Goal: Task Accomplishment & Management: Use online tool/utility

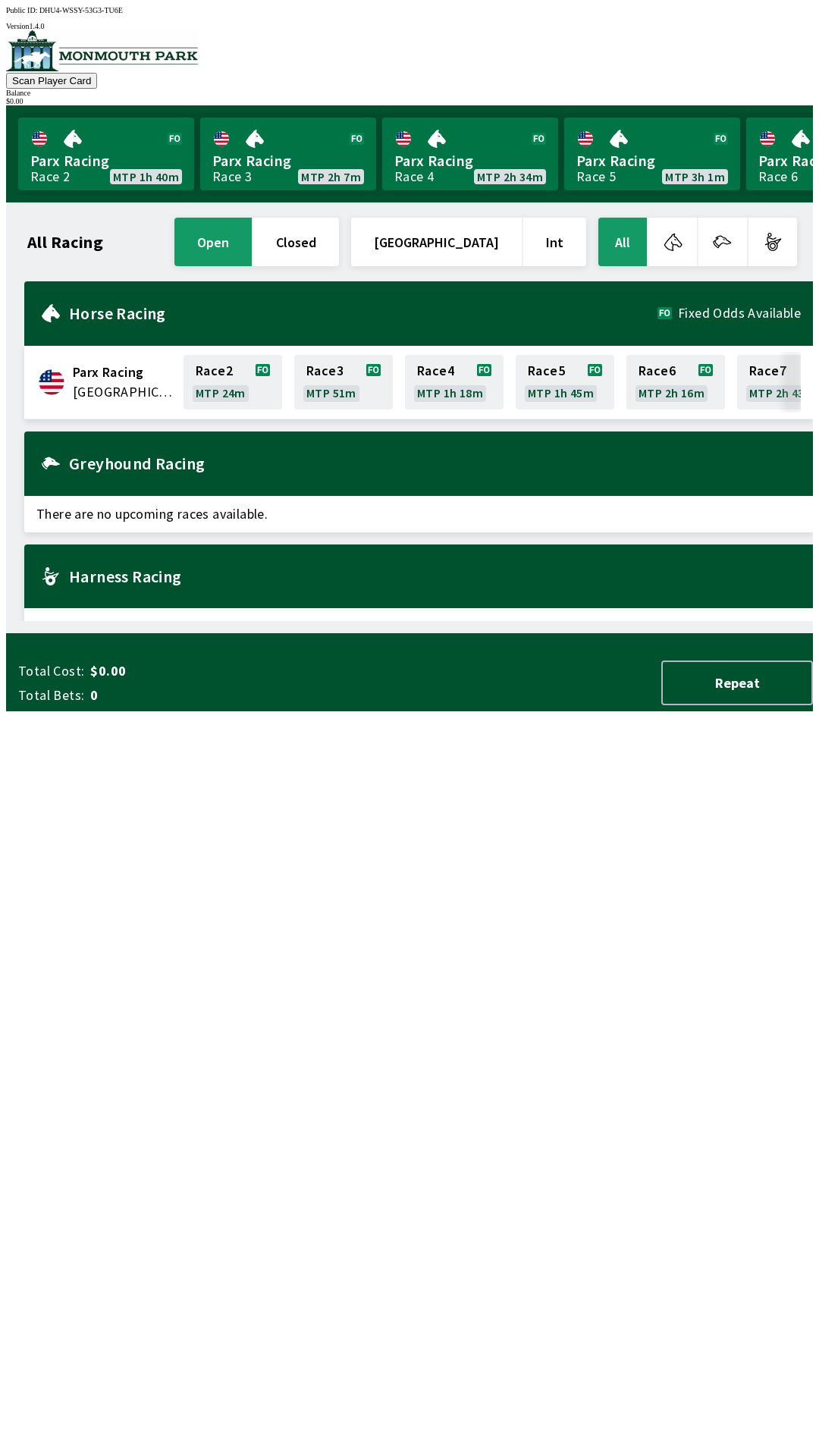
scroll to position [0, 825]
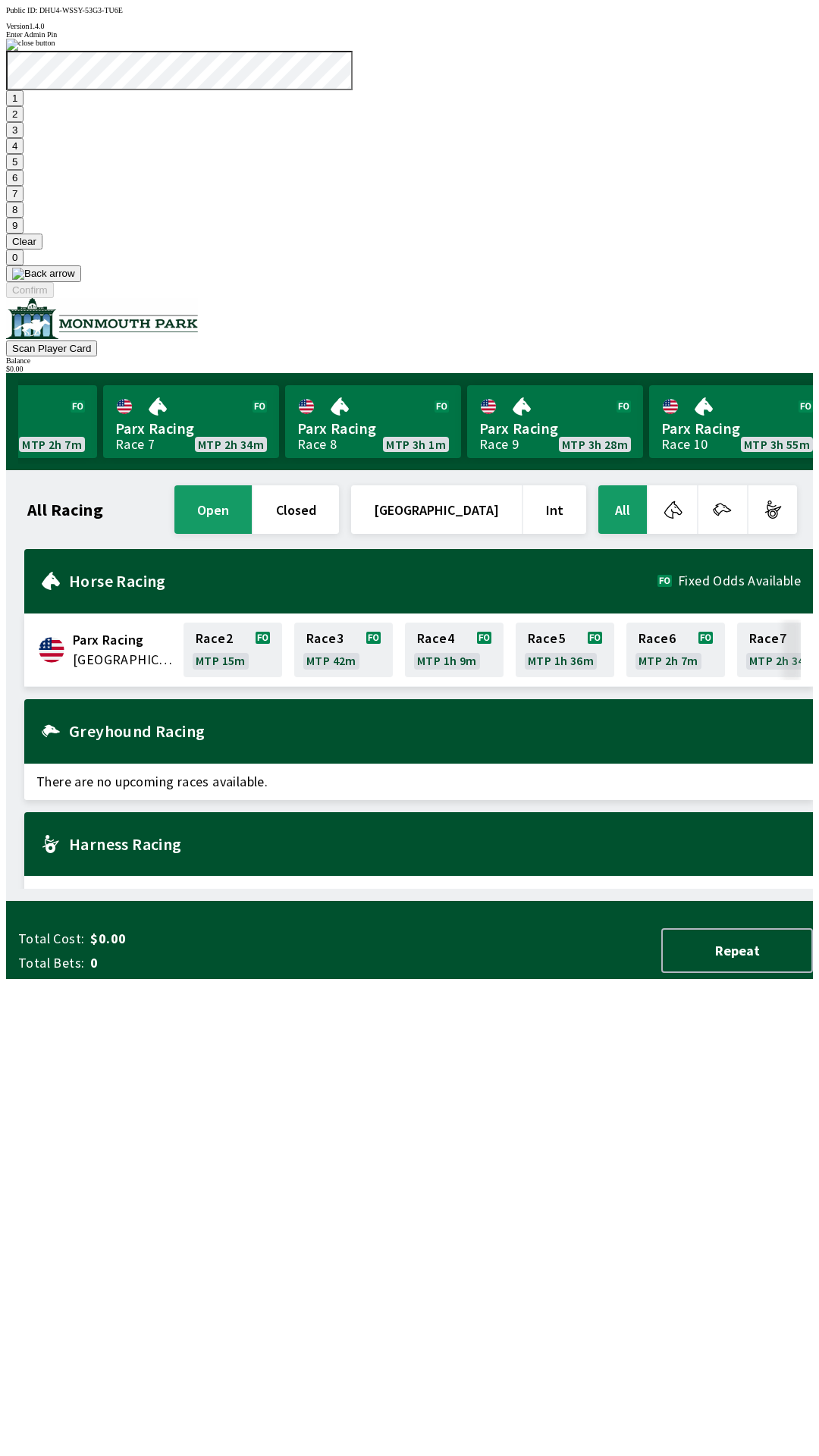
click at [23, 106] on button "1" at bounding box center [15, 98] width 18 height 16
click at [23, 233] on button "9" at bounding box center [15, 225] width 18 height 16
click at [23, 202] on button "7" at bounding box center [15, 194] width 18 height 16
click at [23, 138] on button "3" at bounding box center [15, 130] width 18 height 16
click at [54, 298] on button "Confirm" at bounding box center [30, 290] width 48 height 16
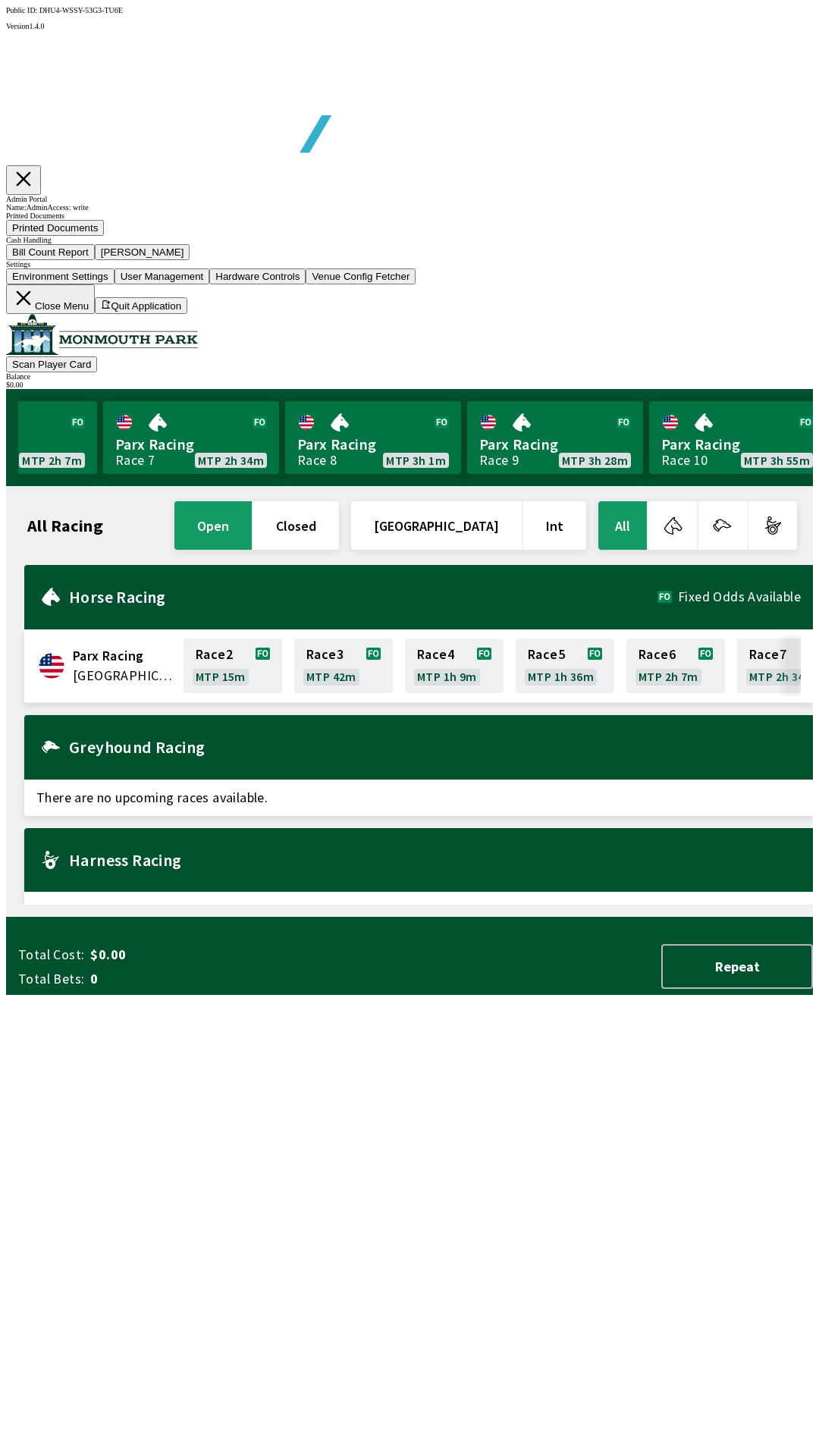
click at [95, 260] on button "Bill Count Report" at bounding box center [50, 252] width 89 height 16
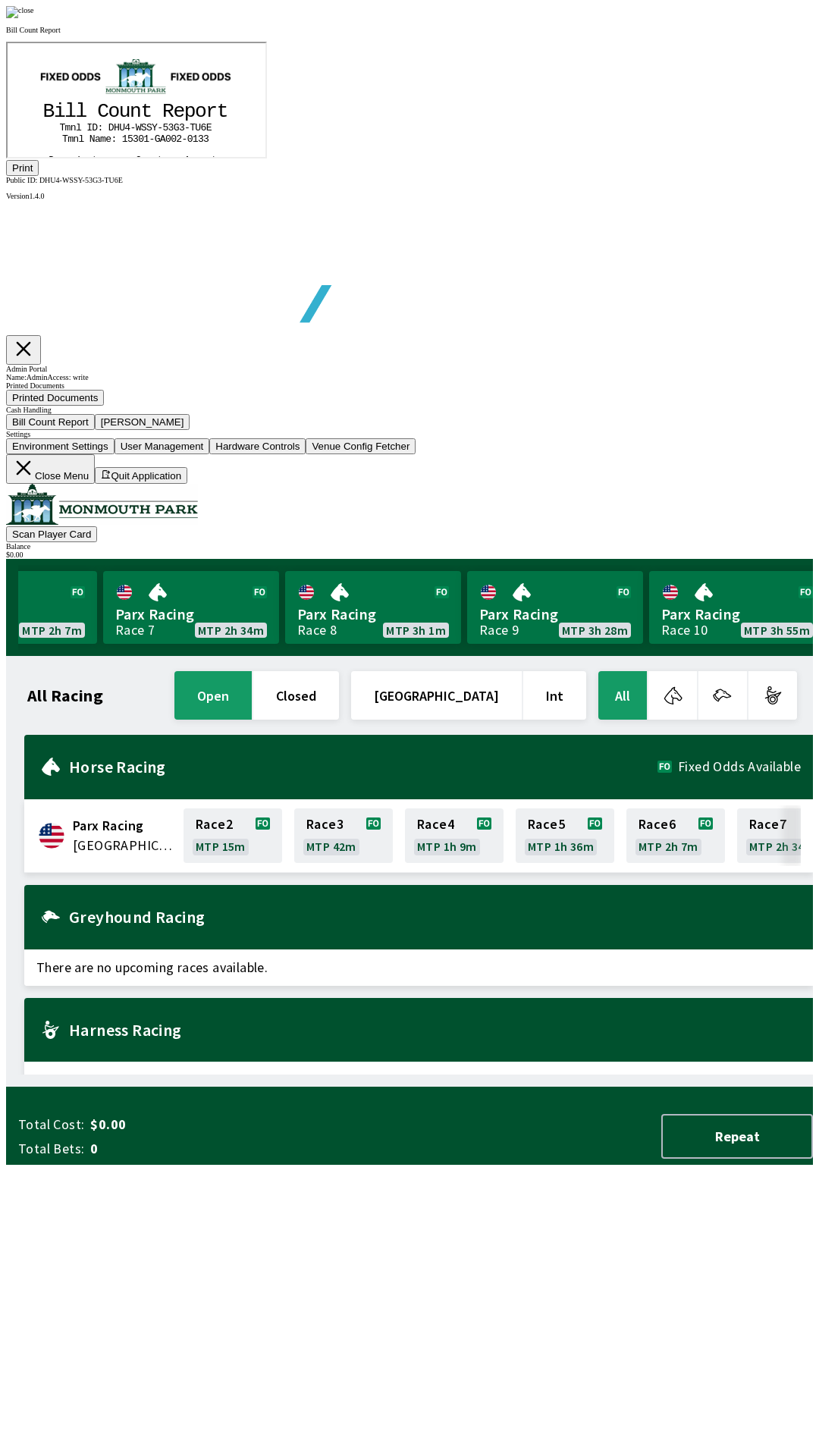
scroll to position [0, 0]
click at [38, 176] on button "Print" at bounding box center [22, 168] width 33 height 16
click at [702, 18] on div at bounding box center [410, 12] width 807 height 12
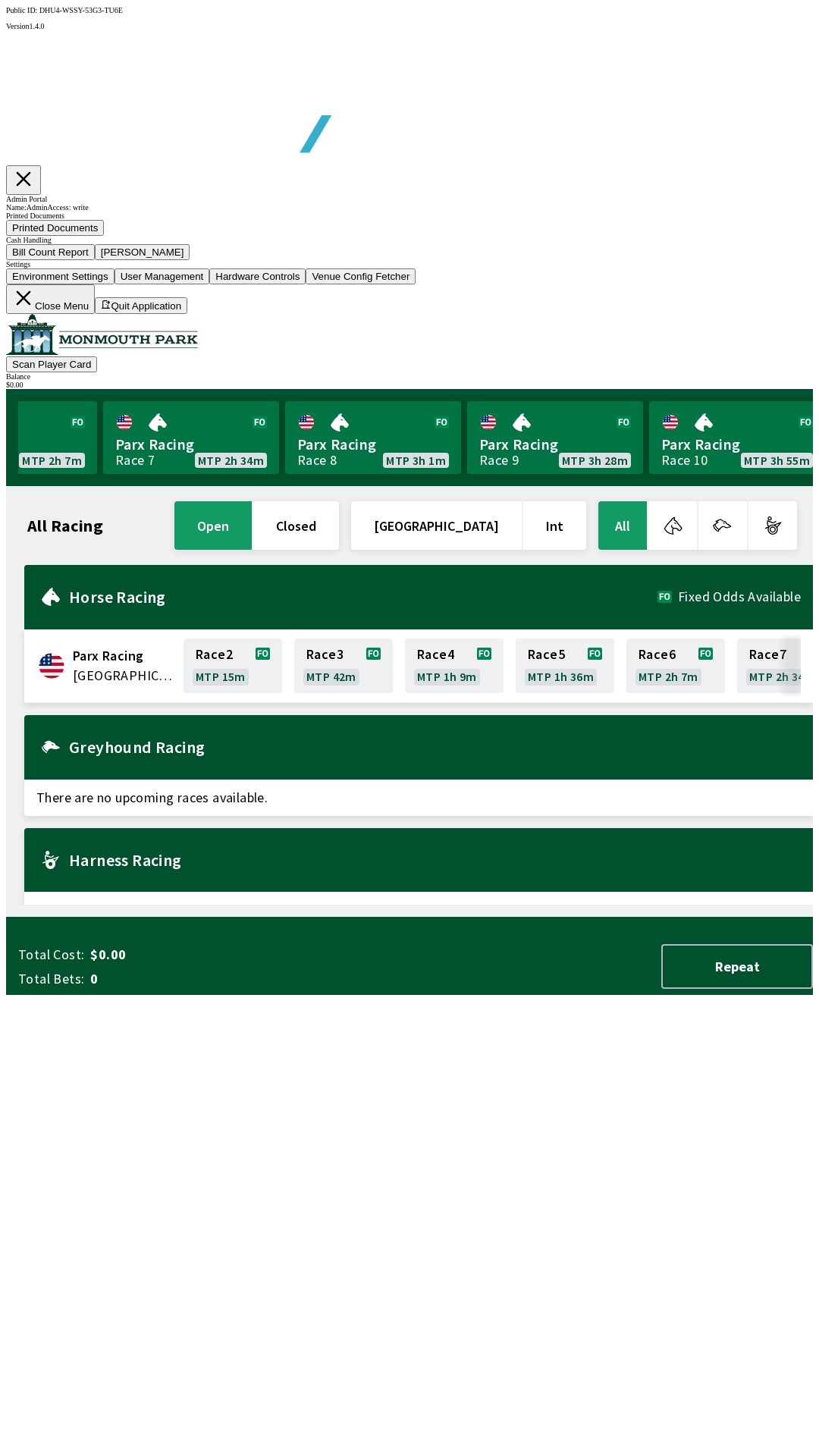
click at [190, 260] on button "[PERSON_NAME]" at bounding box center [143, 252] width 96 height 16
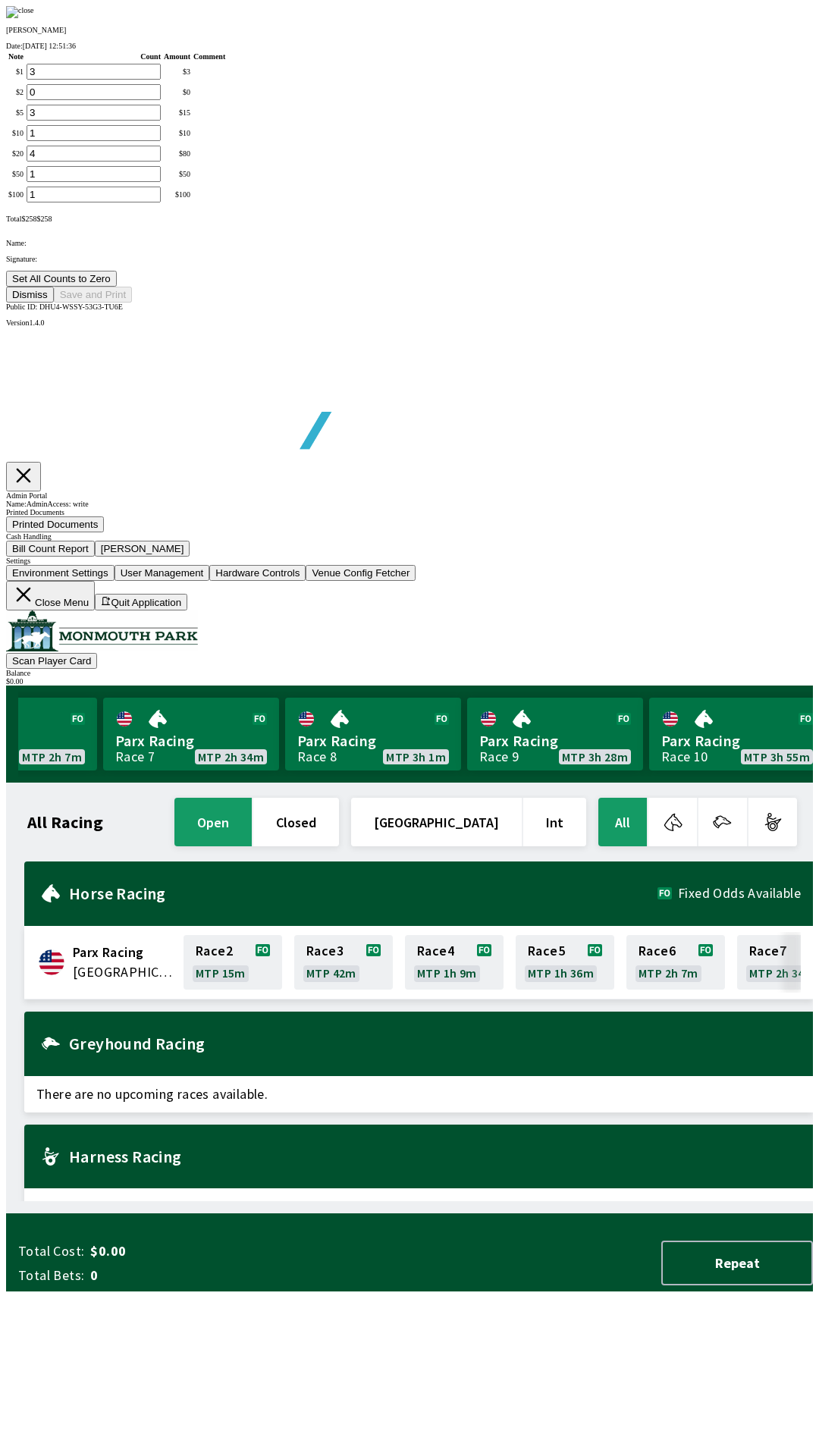
click at [117, 287] on button "Set All Counts to Zero" at bounding box center [62, 279] width 111 height 16
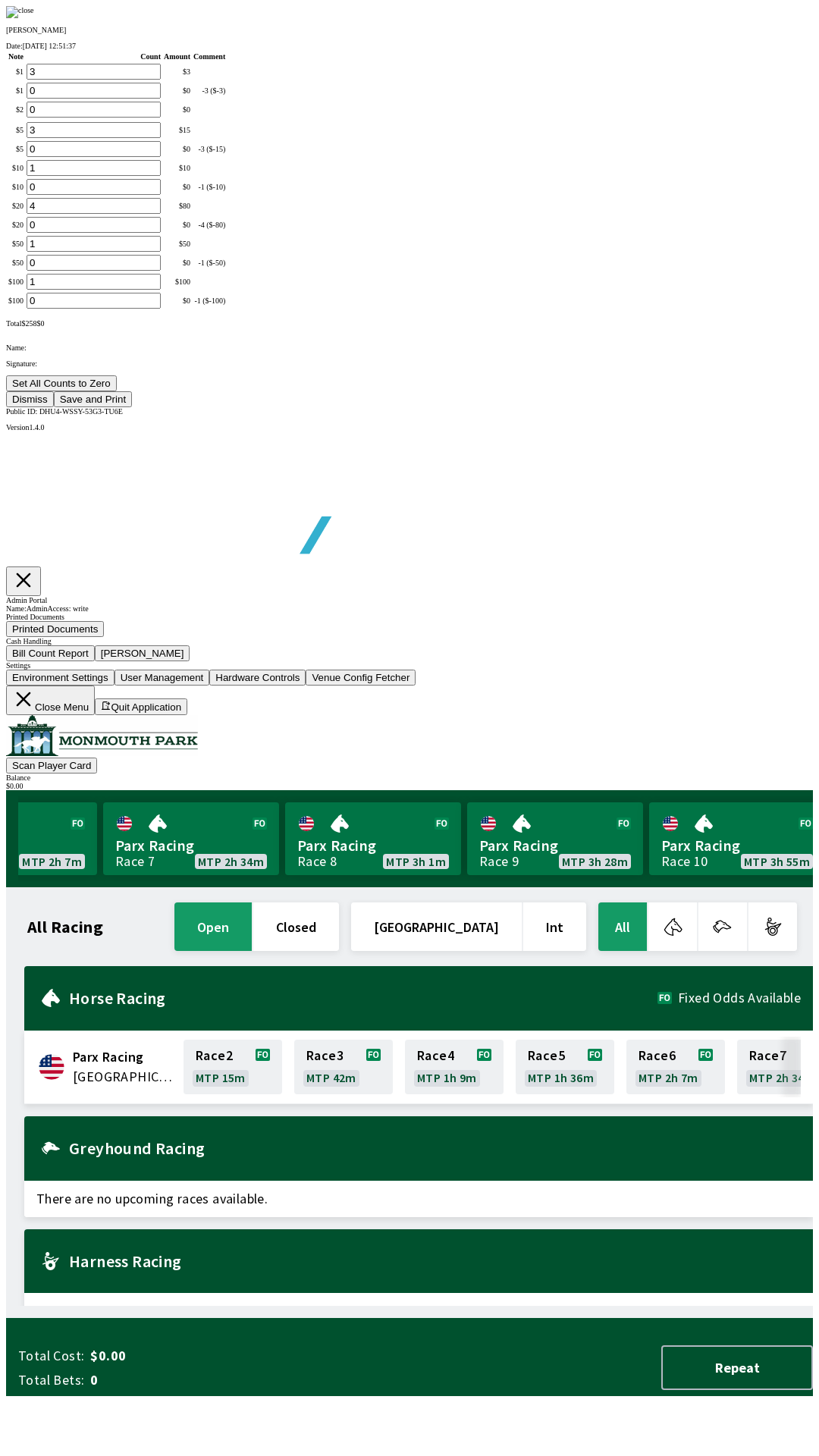
click at [132, 407] on button "Save and Print" at bounding box center [93, 399] width 78 height 16
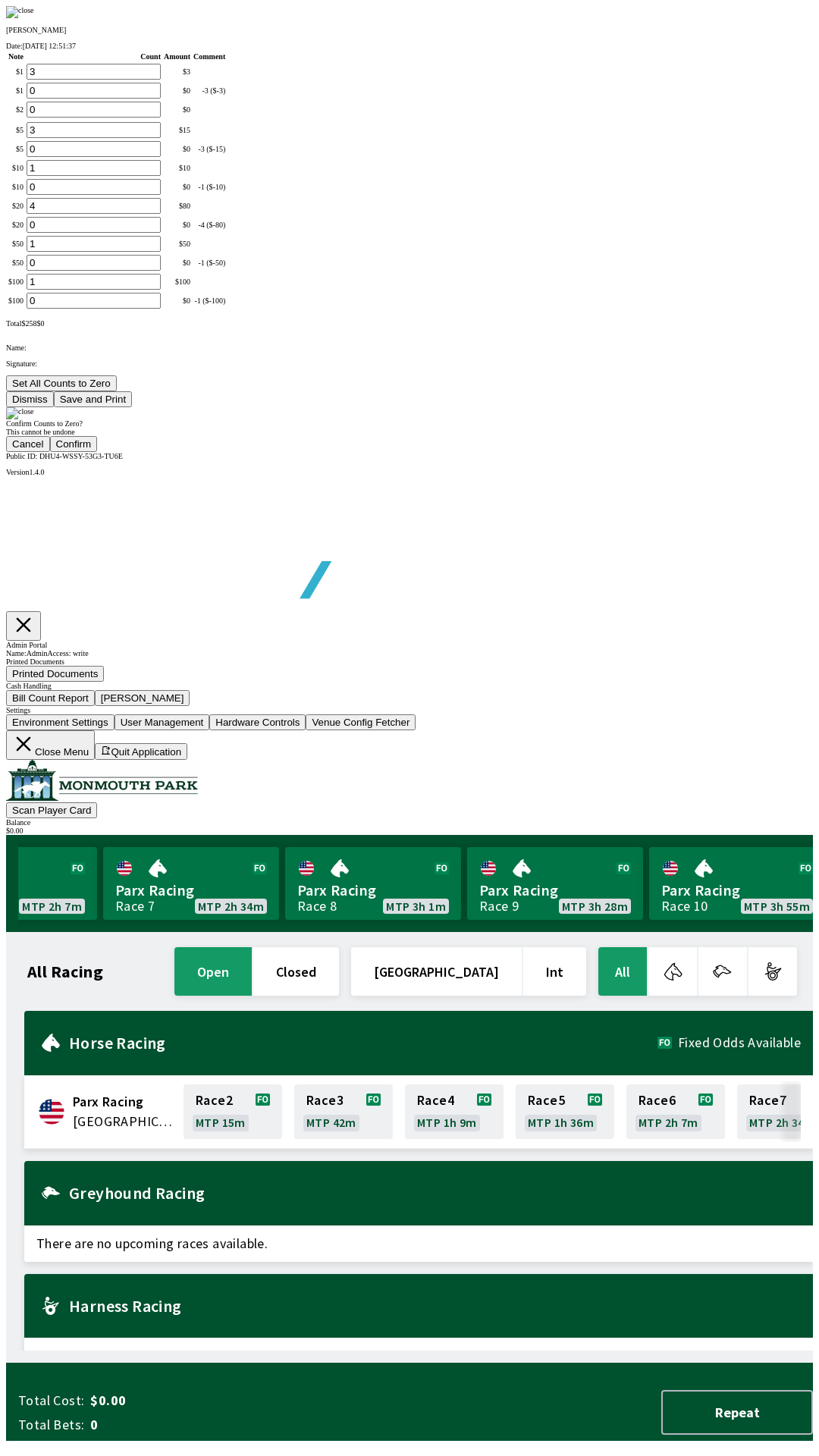
click at [97, 452] on button "Confirm" at bounding box center [74, 444] width 48 height 16
type input "0"
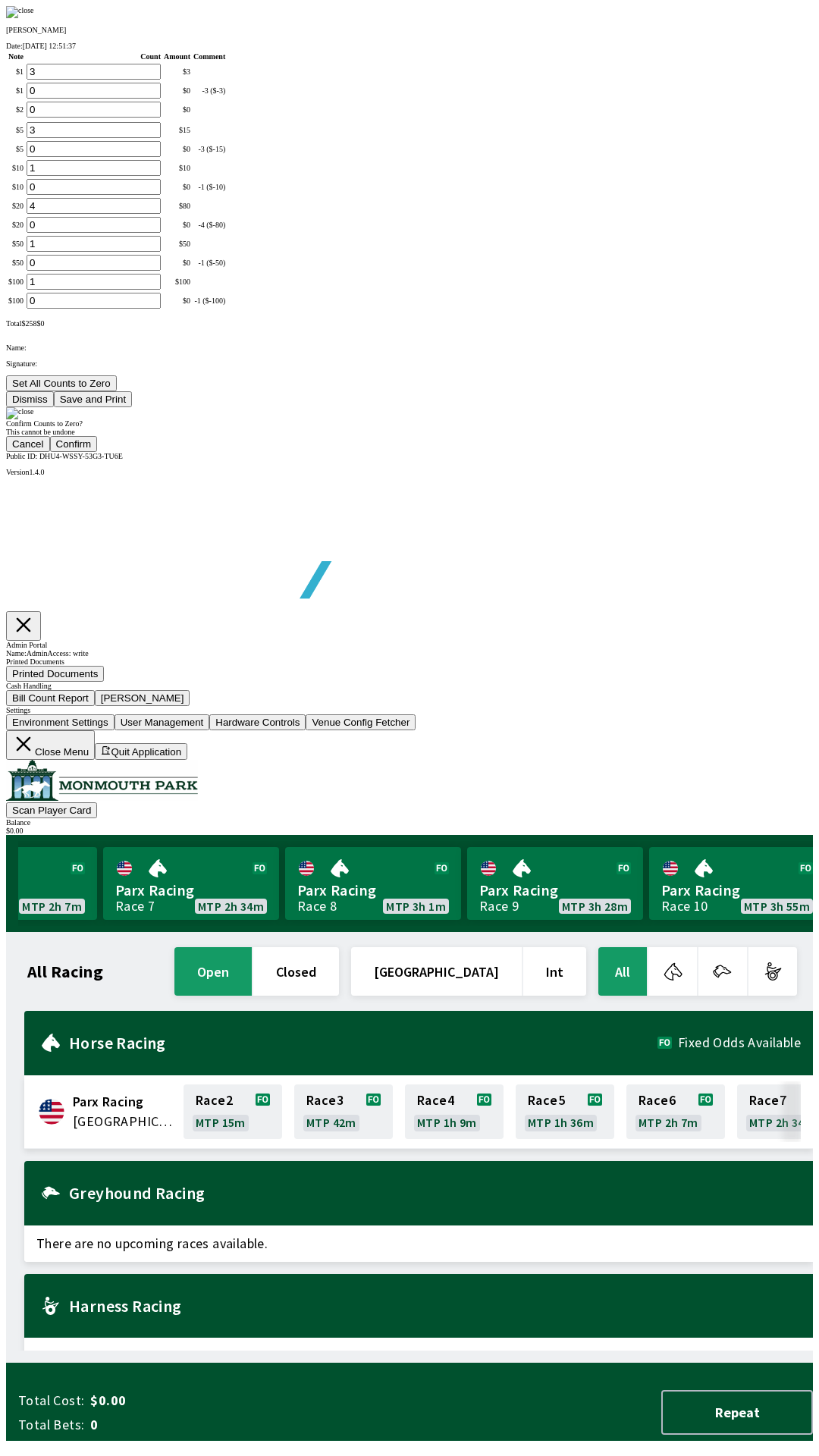
type input "0"
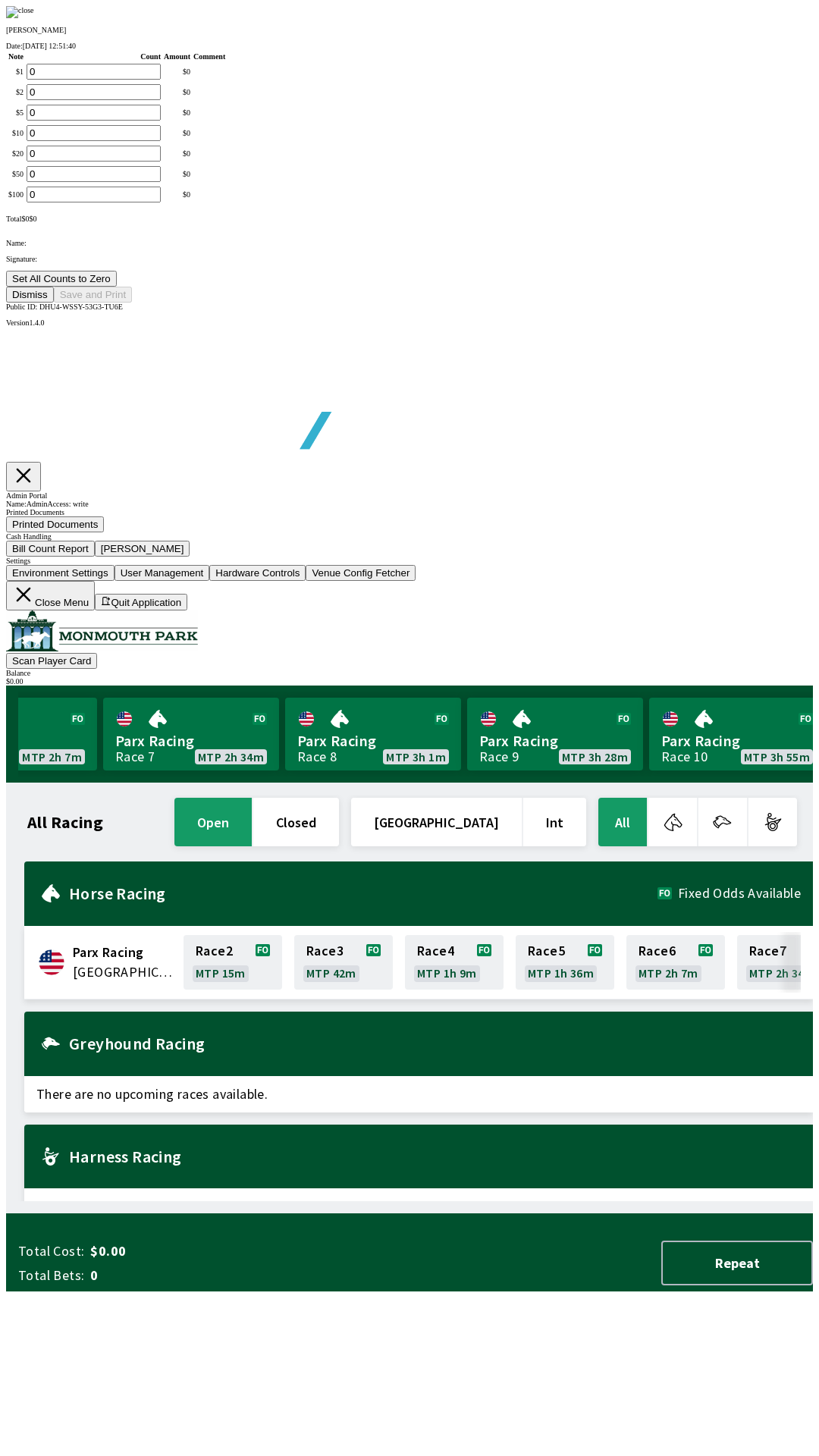
click at [54, 303] on button "Dismiss" at bounding box center [30, 295] width 48 height 16
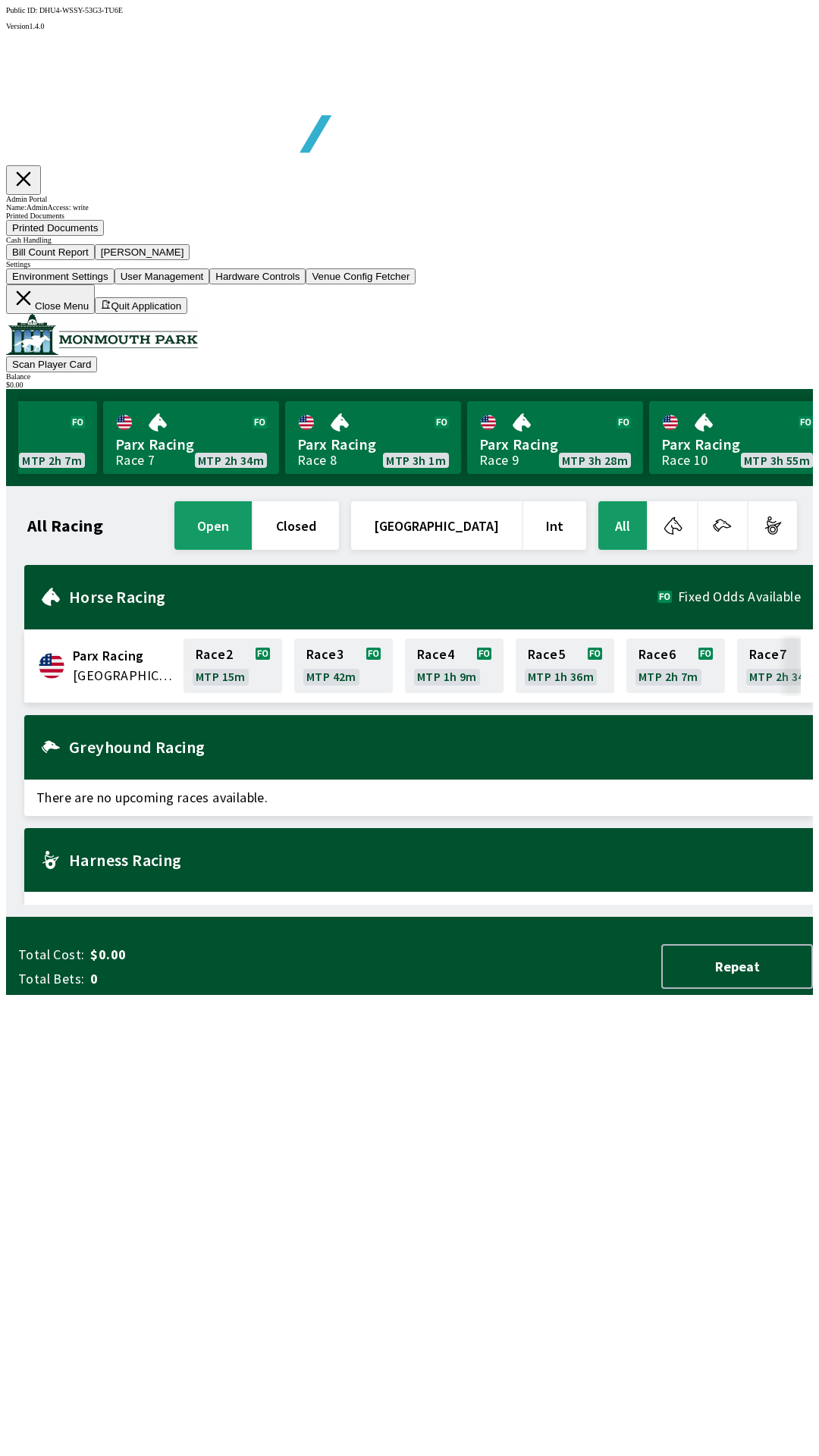
click at [95, 314] on button "Close Menu" at bounding box center [50, 299] width 89 height 30
